Goal: Find specific page/section: Find specific page/section

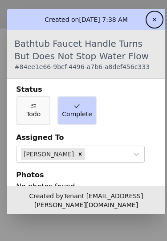
click at [162, 12] on button "✕" at bounding box center [154, 19] width 14 height 14
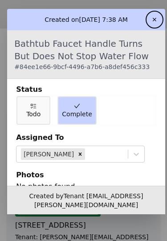
click at [162, 12] on button "✕" at bounding box center [154, 19] width 14 height 14
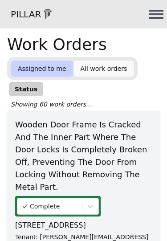
click at [103, 68] on link "All work orders" at bounding box center [103, 69] width 61 height 16
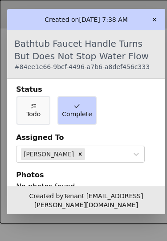
click at [162, 13] on button "✕" at bounding box center [154, 19] width 14 height 14
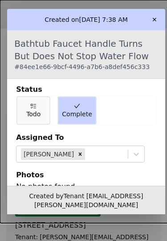
click at [162, 14] on button "✕" at bounding box center [154, 19] width 14 height 14
click at [162, 16] on button "✕" at bounding box center [154, 19] width 14 height 14
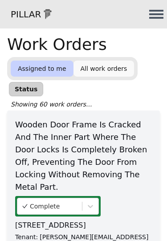
click at [104, 71] on link "All work orders" at bounding box center [103, 69] width 61 height 16
click at [101, 70] on link "All work orders" at bounding box center [103, 69] width 61 height 16
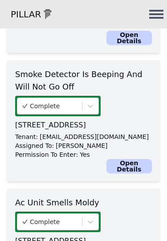
scroll to position [1413, 0]
